Goal: Task Accomplishment & Management: Manage account settings

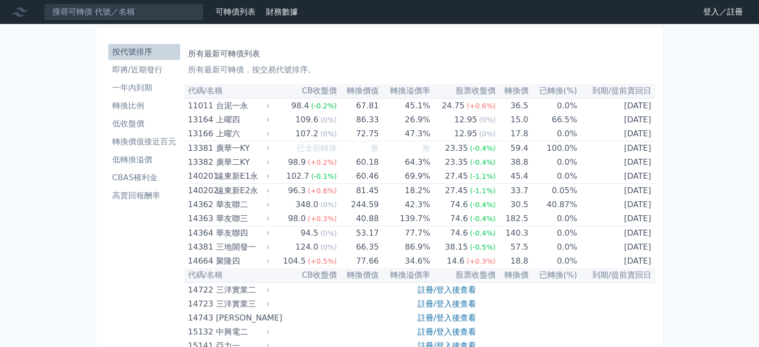
click at [730, 12] on link "登入／註冊" at bounding box center [724, 12] width 56 height 16
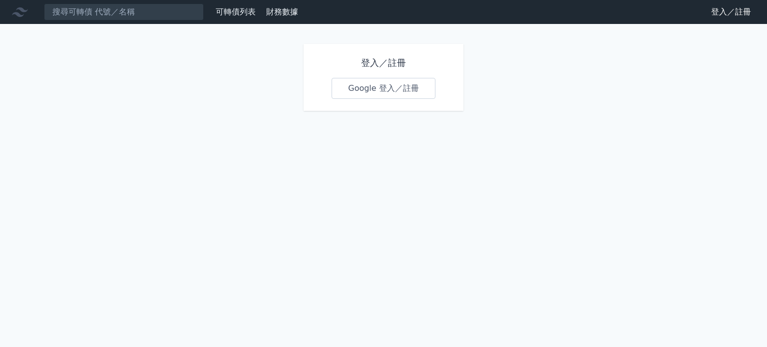
click at [386, 85] on link "Google 登入／註冊" at bounding box center [384, 88] width 104 height 21
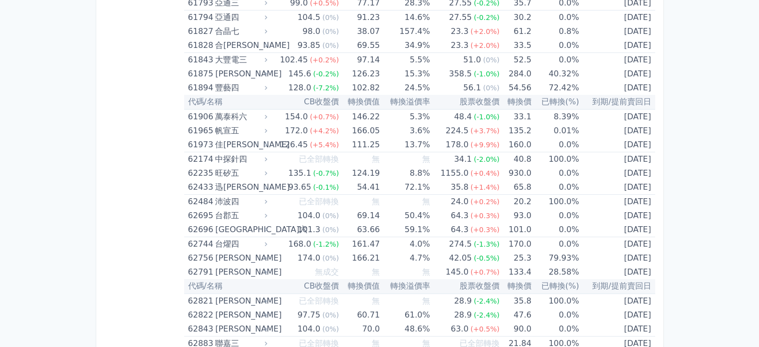
scroll to position [3861, 0]
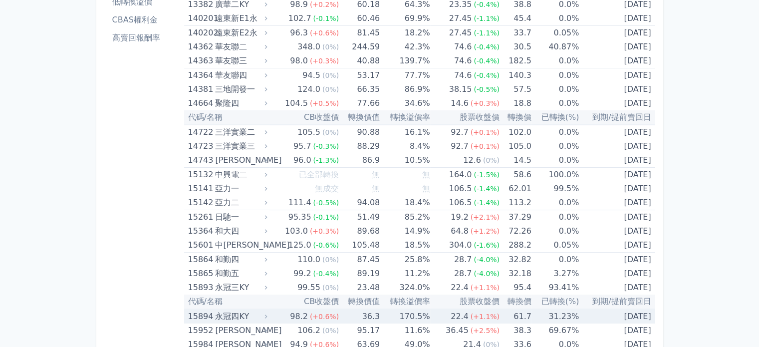
scroll to position [208, 0]
